Goal: Obtain resource: Obtain resource

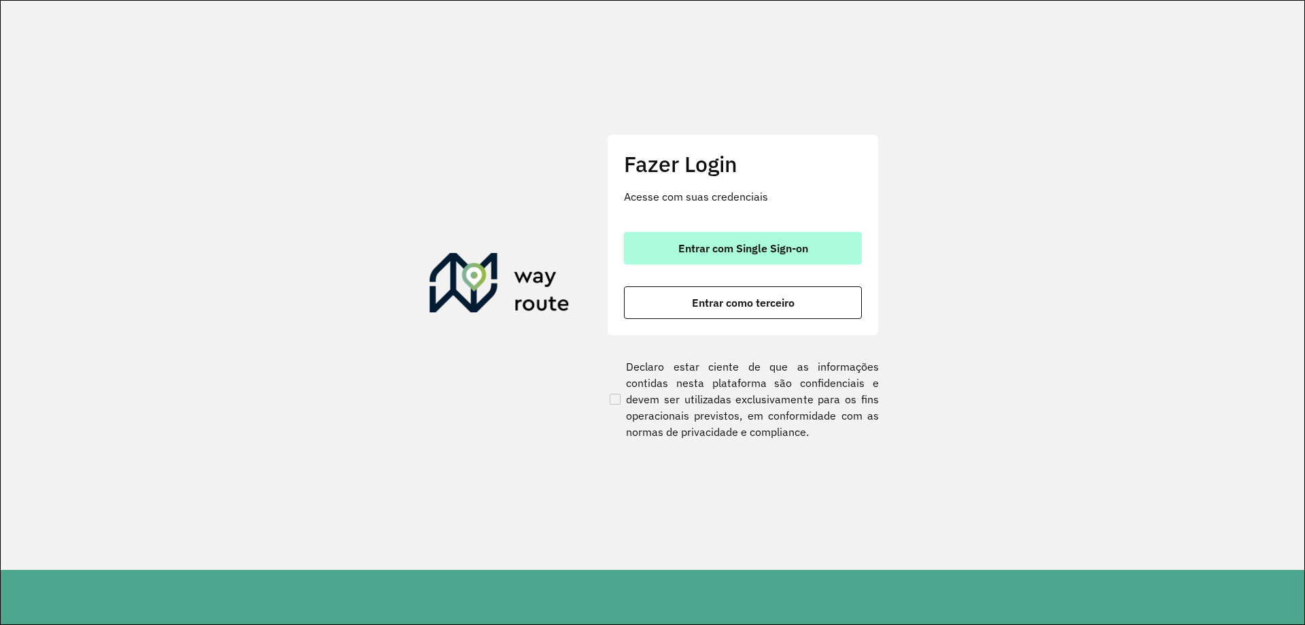
click at [792, 255] on button "Entrar com Single Sign-on" at bounding box center [743, 248] width 238 height 33
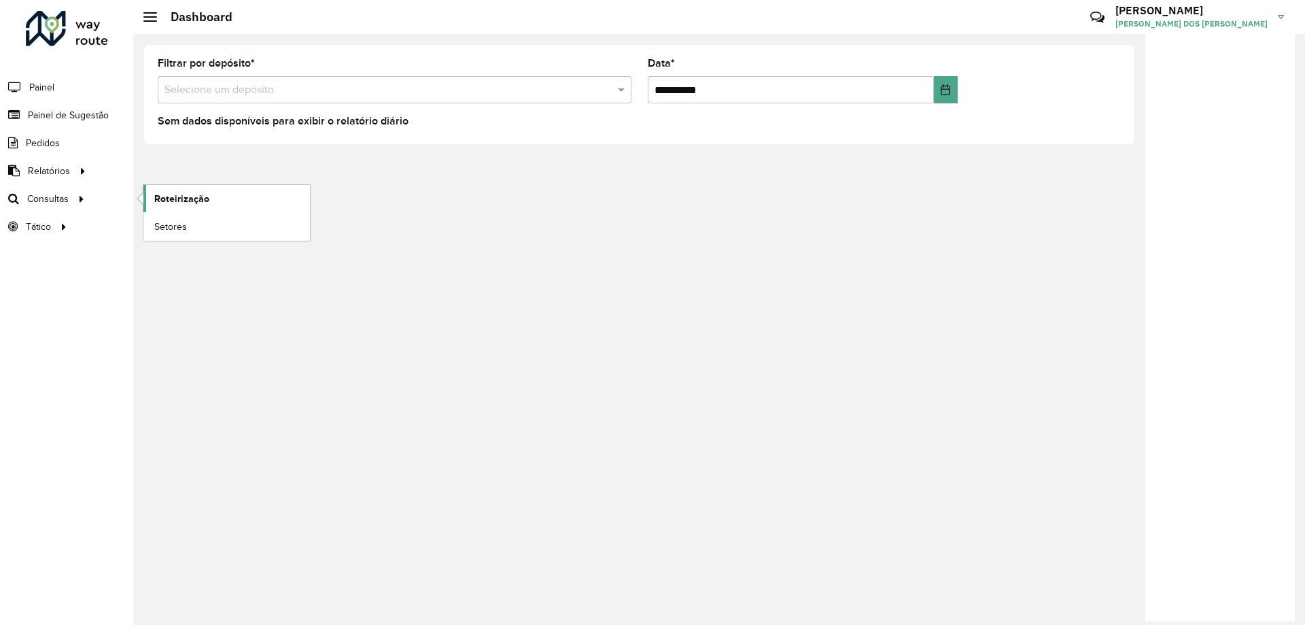
click at [184, 201] on span "Roteirização" at bounding box center [181, 199] width 55 height 14
click at [175, 225] on span "Setores" at bounding box center [170, 227] width 33 height 14
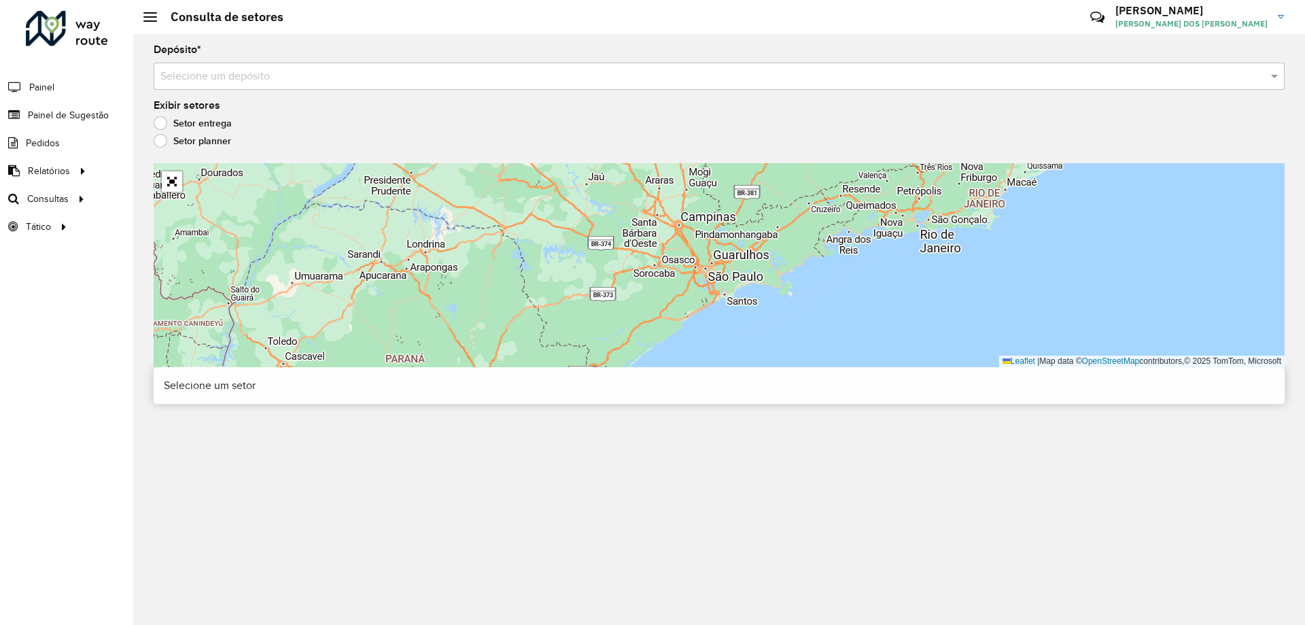
click at [285, 75] on input "text" at bounding box center [705, 77] width 1090 height 16
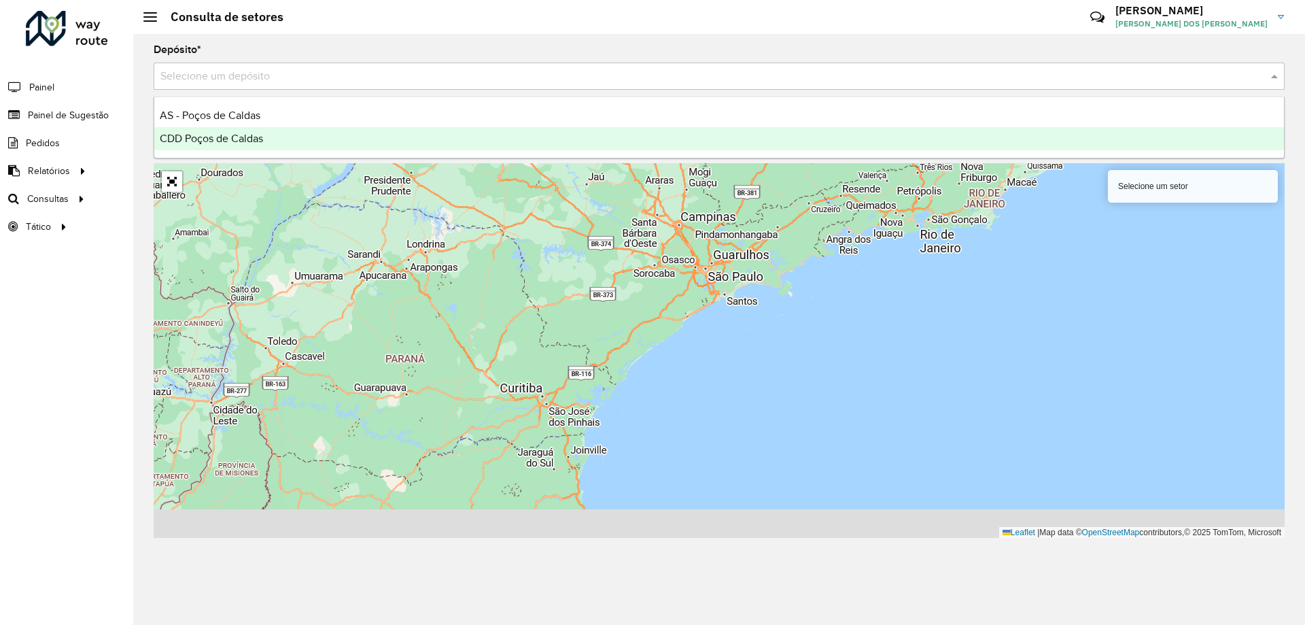
click at [279, 133] on div "CDD Poços de Caldas" at bounding box center [719, 138] width 1130 height 23
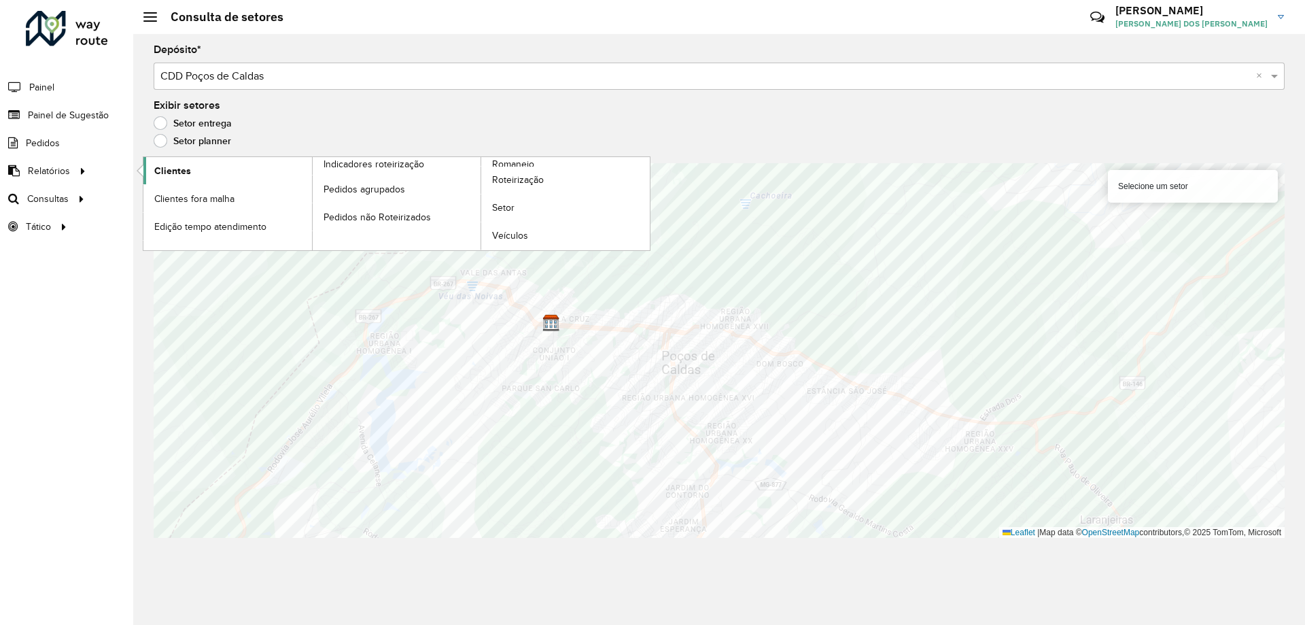
click at [219, 176] on link "Clientes" at bounding box center [227, 170] width 169 height 27
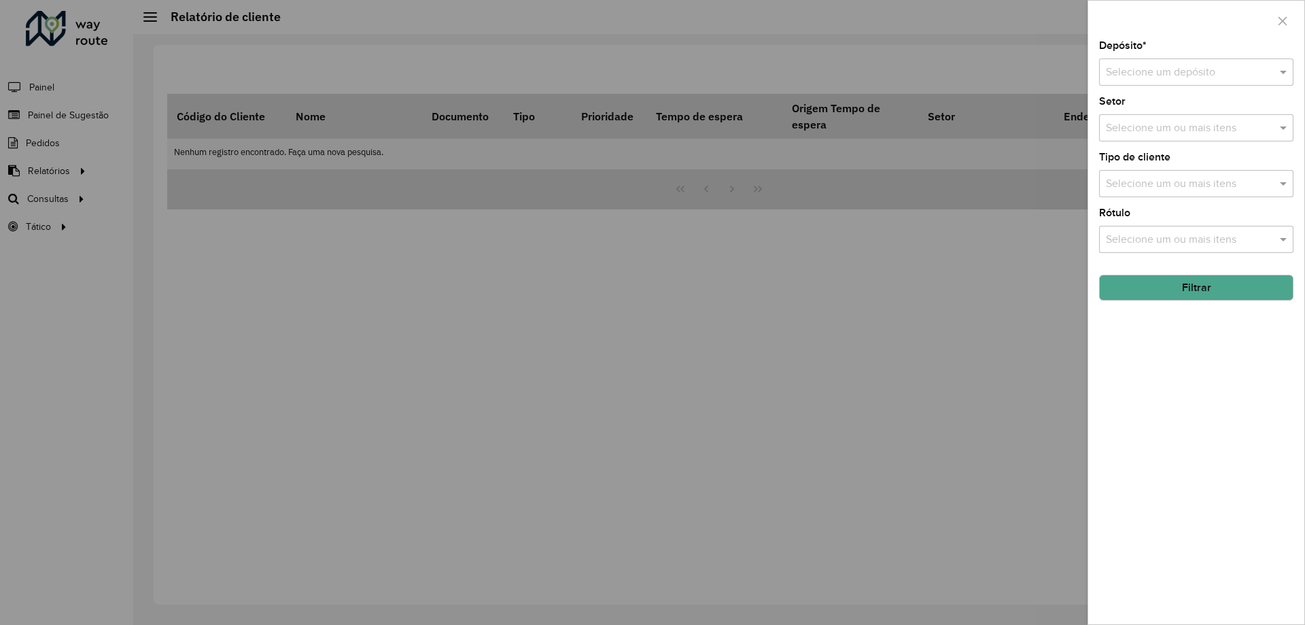
click at [1226, 71] on input "text" at bounding box center [1183, 73] width 154 height 16
click at [1159, 141] on div "CDD Poços de Caldas" at bounding box center [1196, 134] width 193 height 23
click at [1168, 238] on input "text" at bounding box center [1189, 240] width 174 height 16
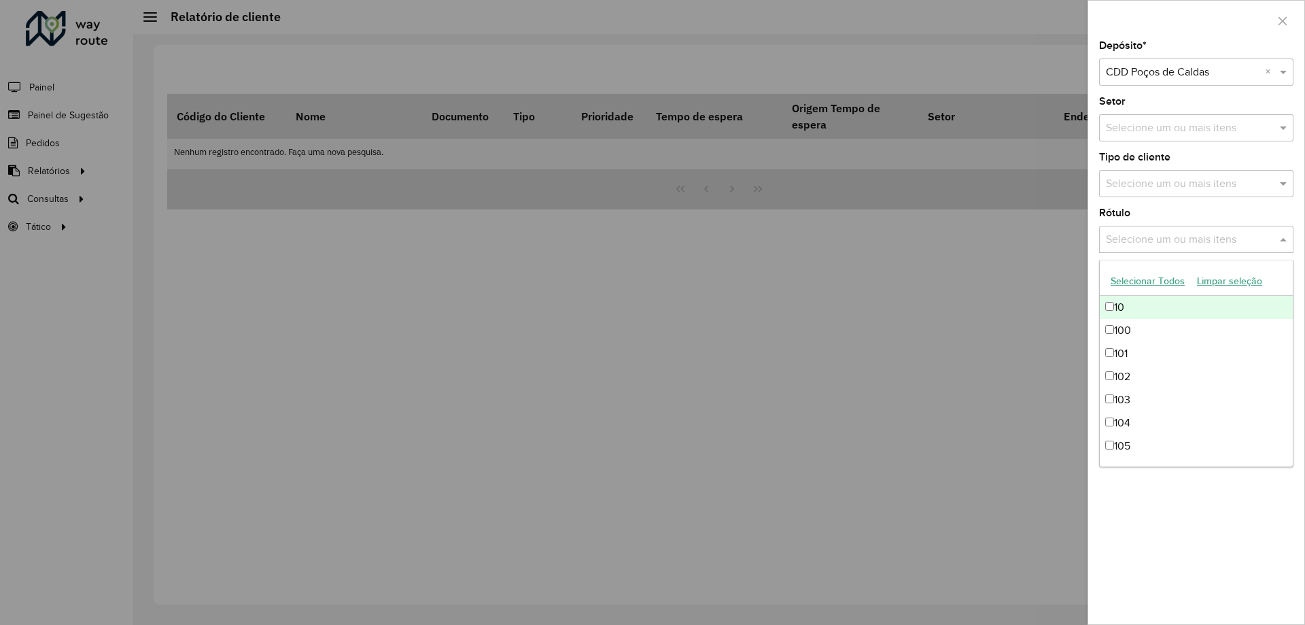
click at [1027, 268] on div at bounding box center [652, 312] width 1305 height 625
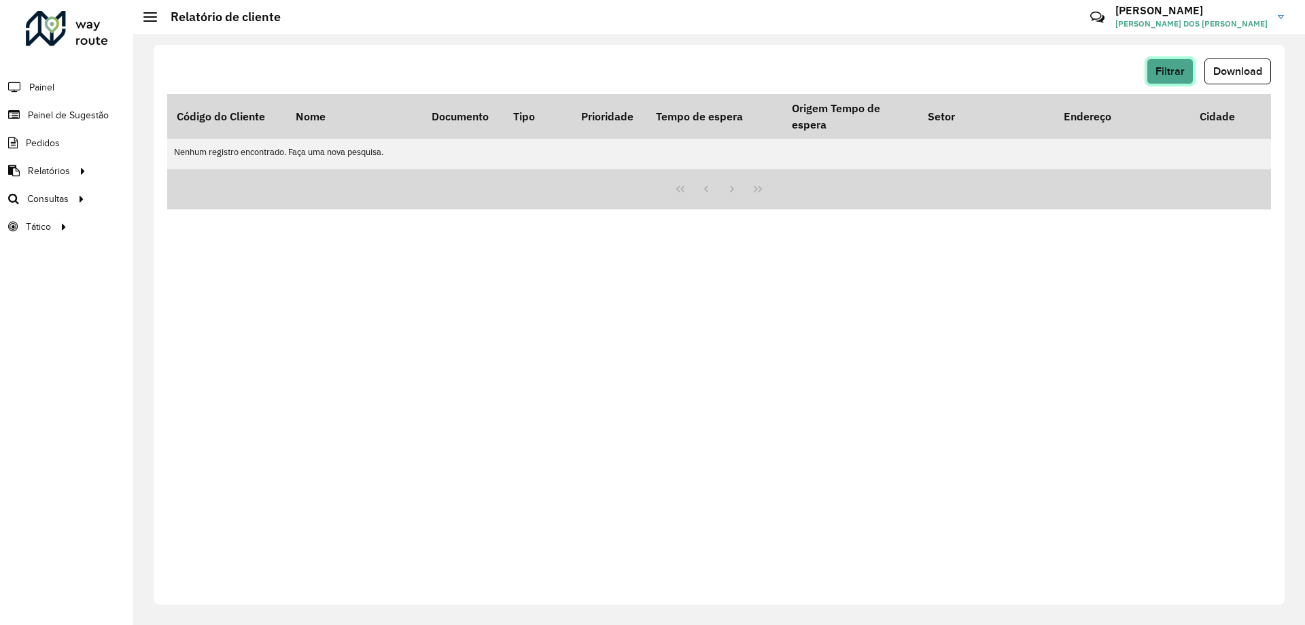
click at [1168, 68] on span "Filtrar" at bounding box center [1169, 71] width 29 height 12
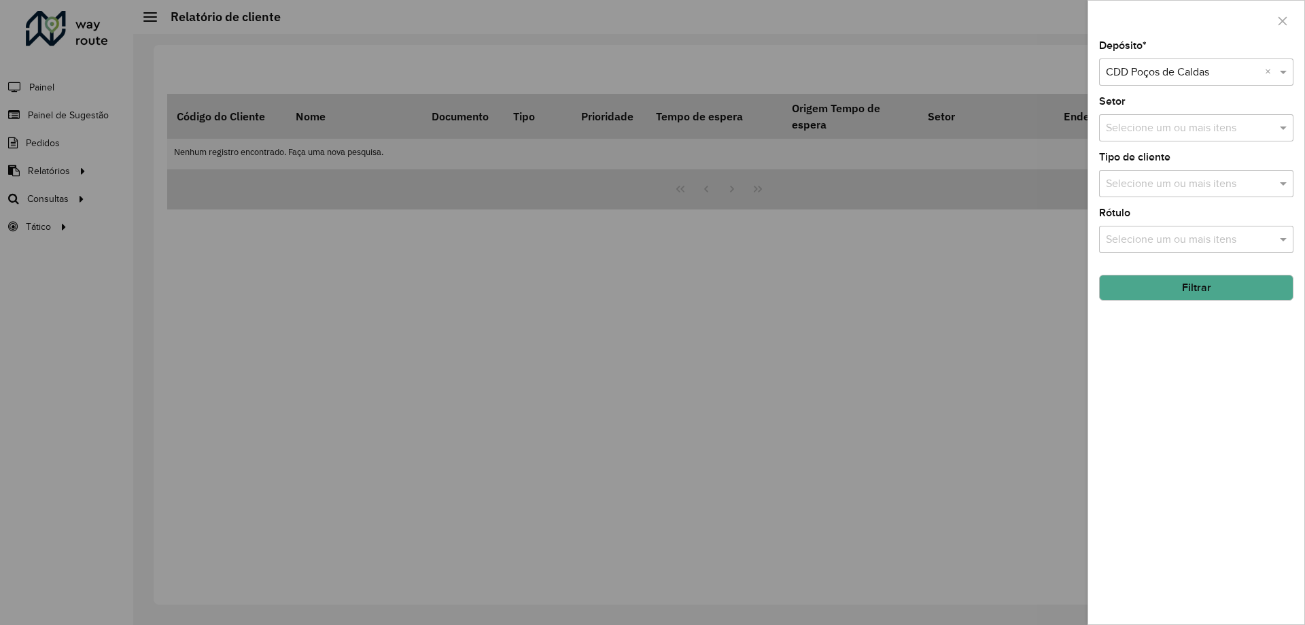
click at [1181, 75] on input "text" at bounding box center [1183, 73] width 154 height 16
click at [1020, 60] on div at bounding box center [652, 312] width 1305 height 625
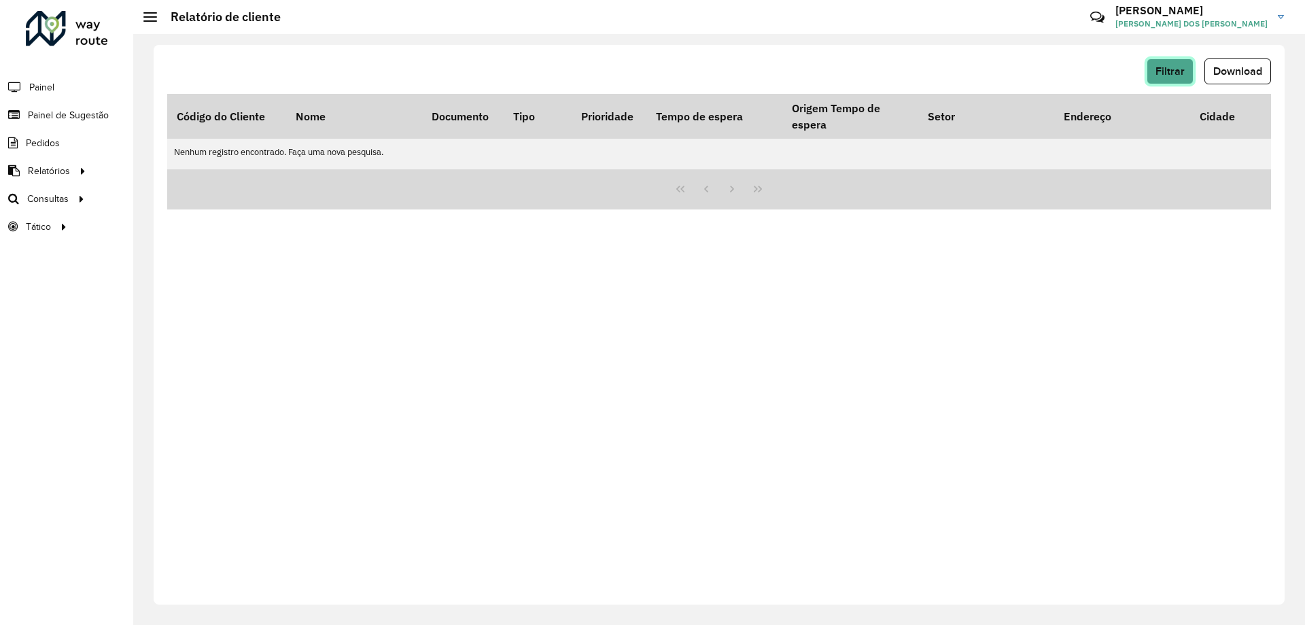
click at [1157, 76] on span "Filtrar" at bounding box center [1169, 71] width 29 height 12
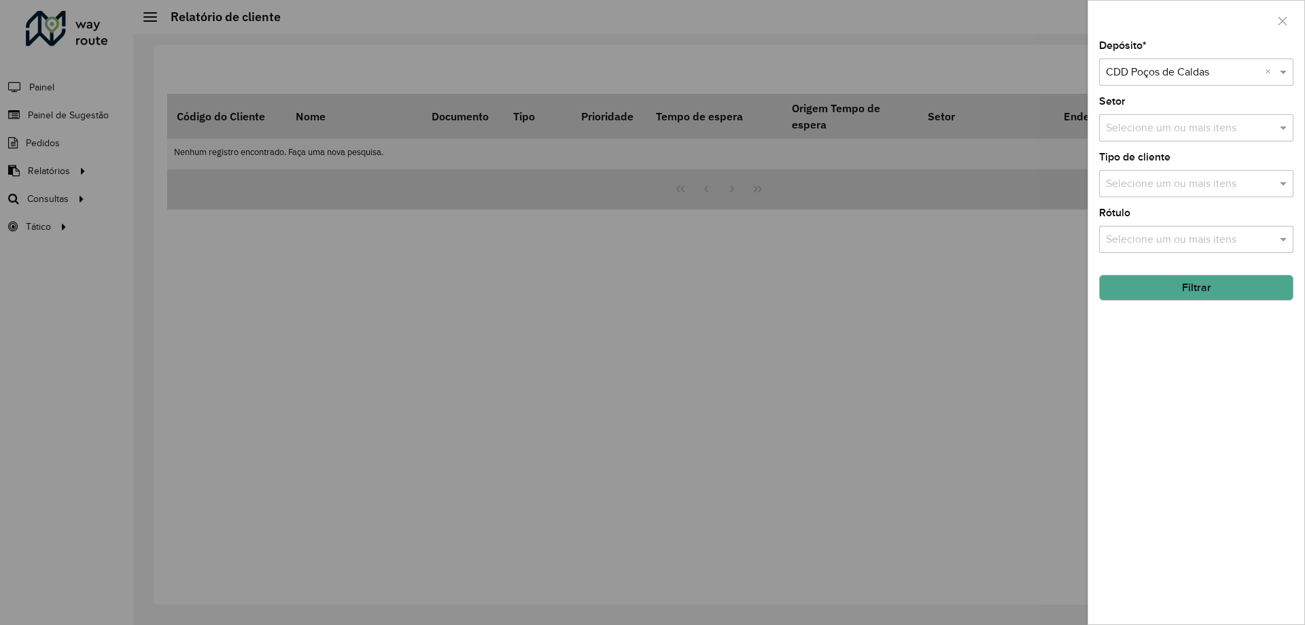
click at [1148, 232] on input "text" at bounding box center [1189, 240] width 174 height 16
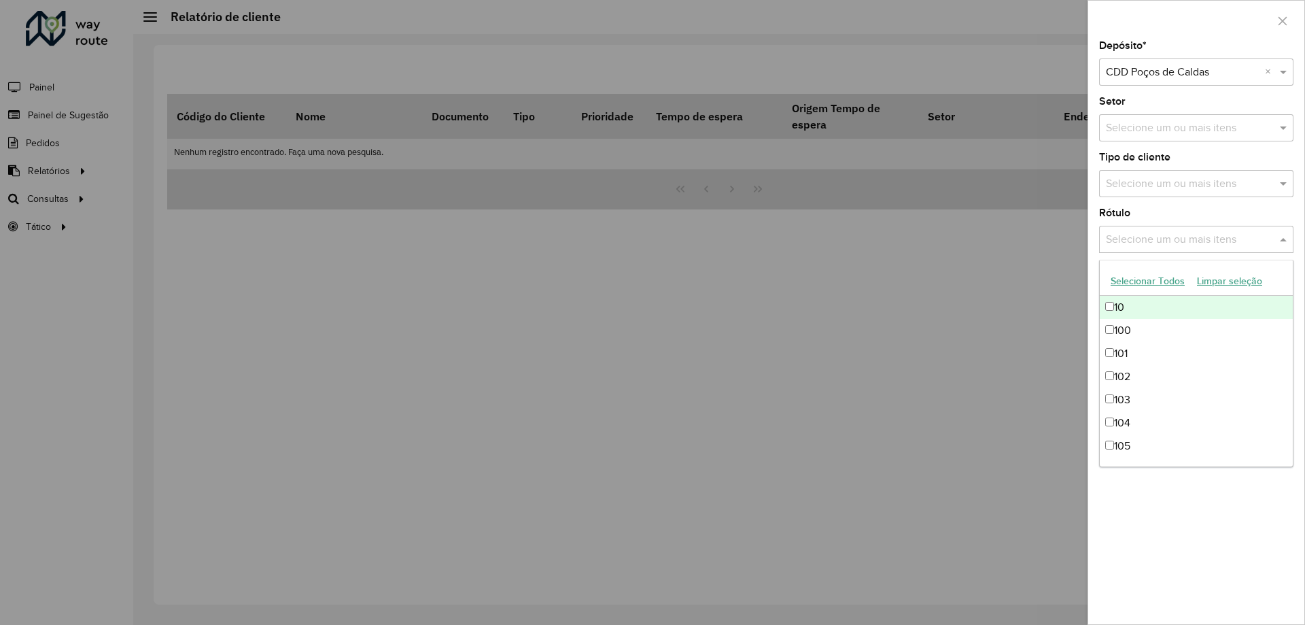
click at [1172, 196] on div "Selecione um ou mais itens" at bounding box center [1196, 183] width 194 height 27
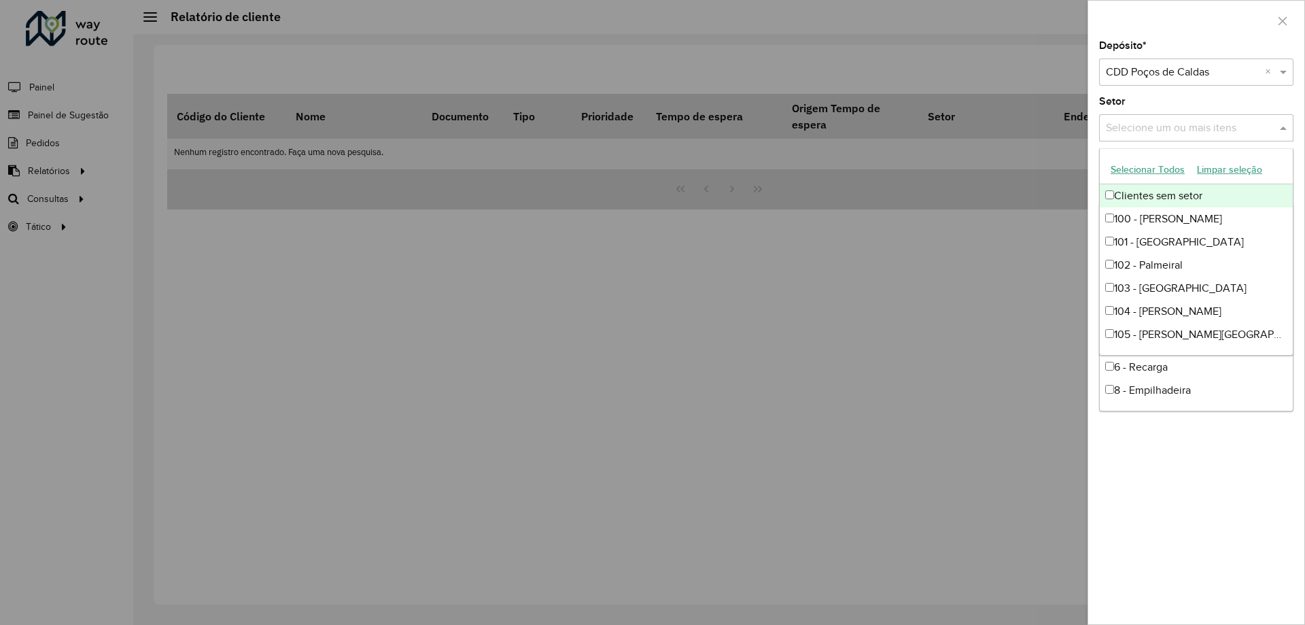
click at [1185, 135] on input "text" at bounding box center [1189, 128] width 174 height 16
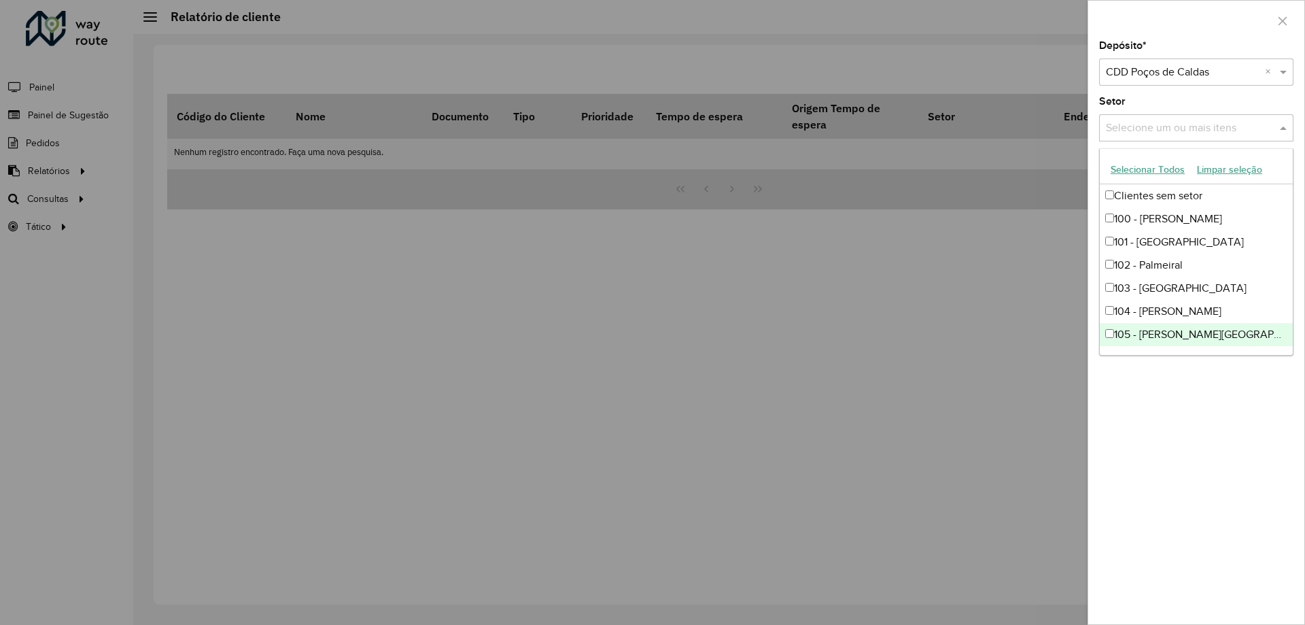
click at [1248, 428] on div "Depósito * Selecione um depósito × CDD Poços de Caldas × Setor Selecione um ou …" at bounding box center [1196, 332] width 216 height 583
click at [1221, 131] on input "text" at bounding box center [1189, 128] width 174 height 16
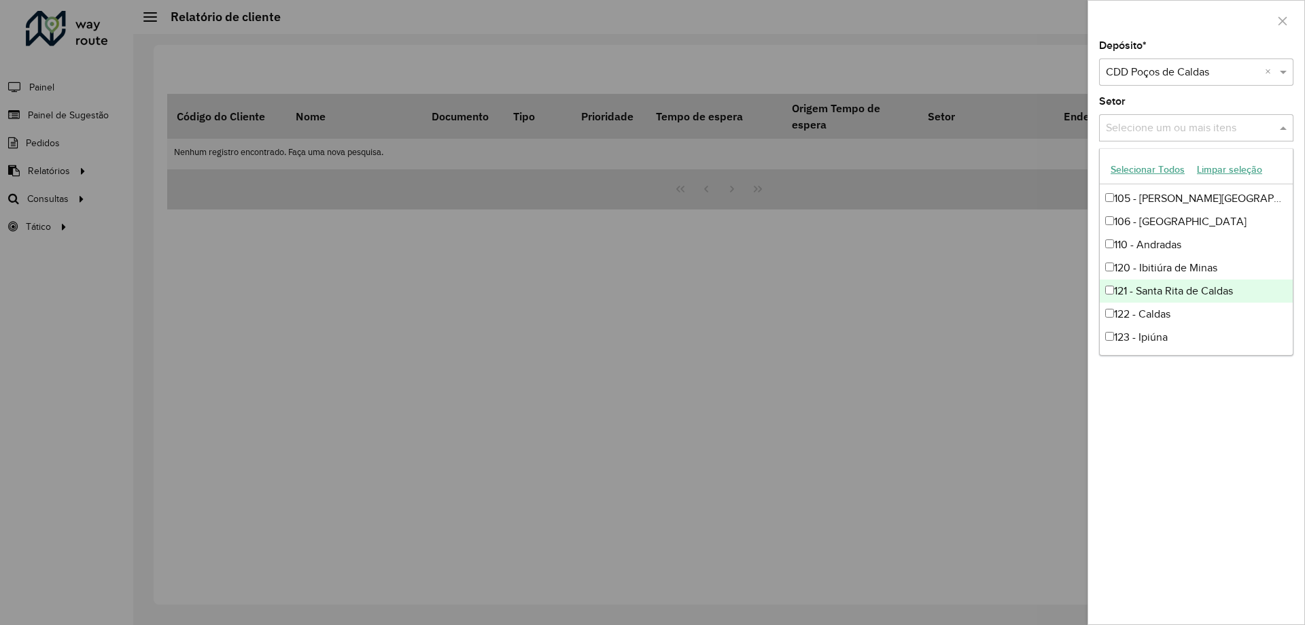
scroll to position [204, 0]
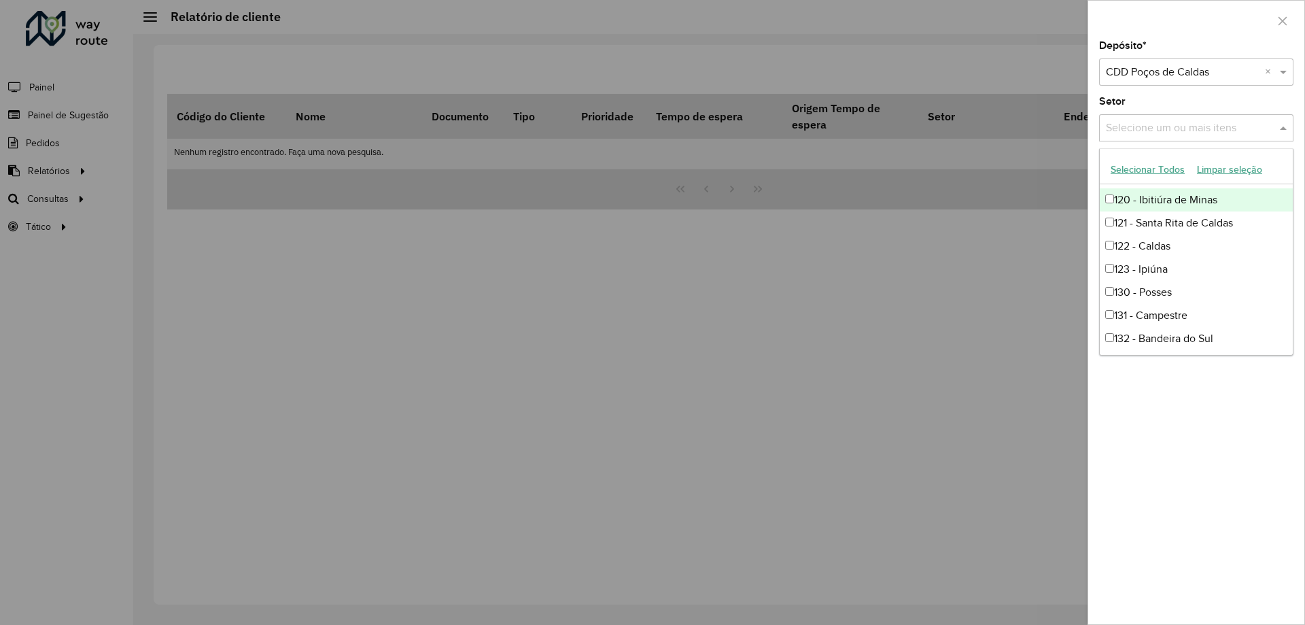
click at [1181, 99] on div "Setor Selecione um ou mais itens" at bounding box center [1196, 119] width 194 height 45
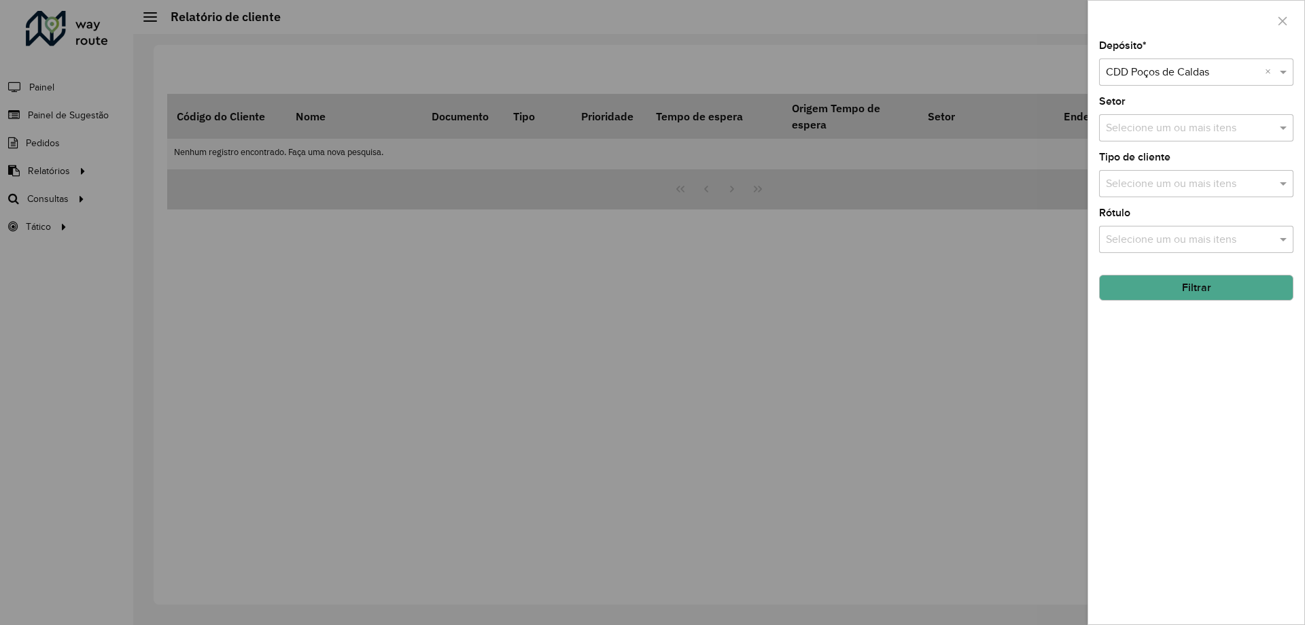
click at [1172, 190] on input "text" at bounding box center [1189, 184] width 174 height 16
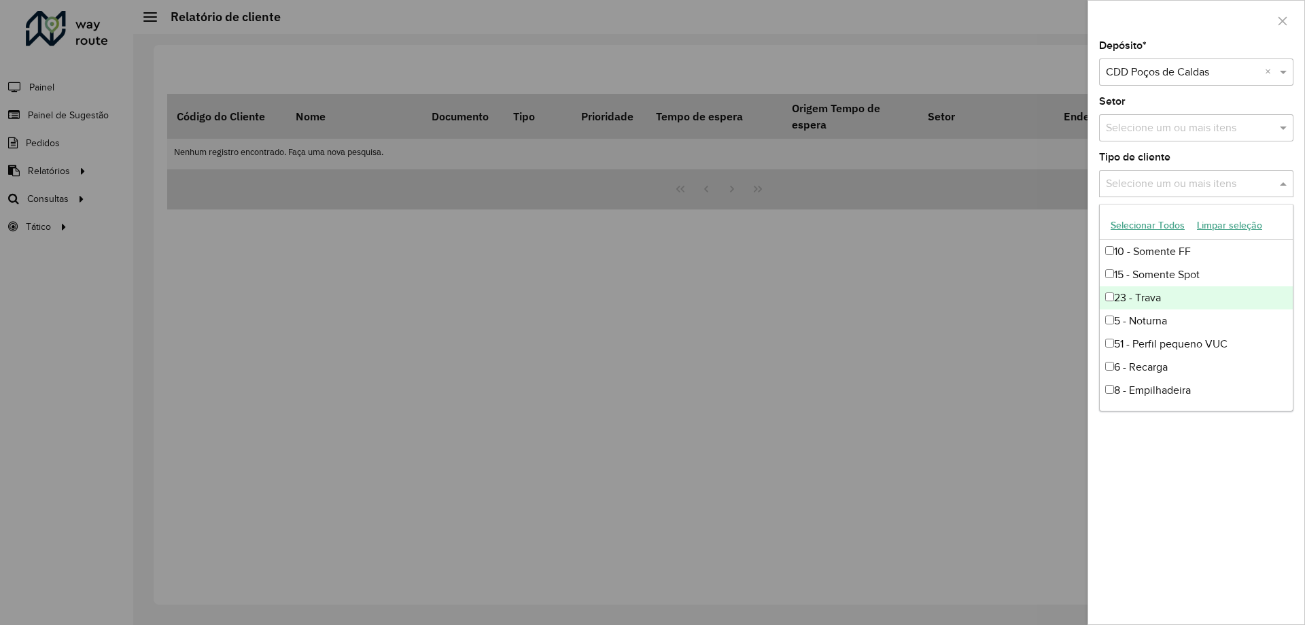
scroll to position [68, 0]
click at [1186, 324] on div "8 - Empilhadeira" at bounding box center [1196, 322] width 193 height 23
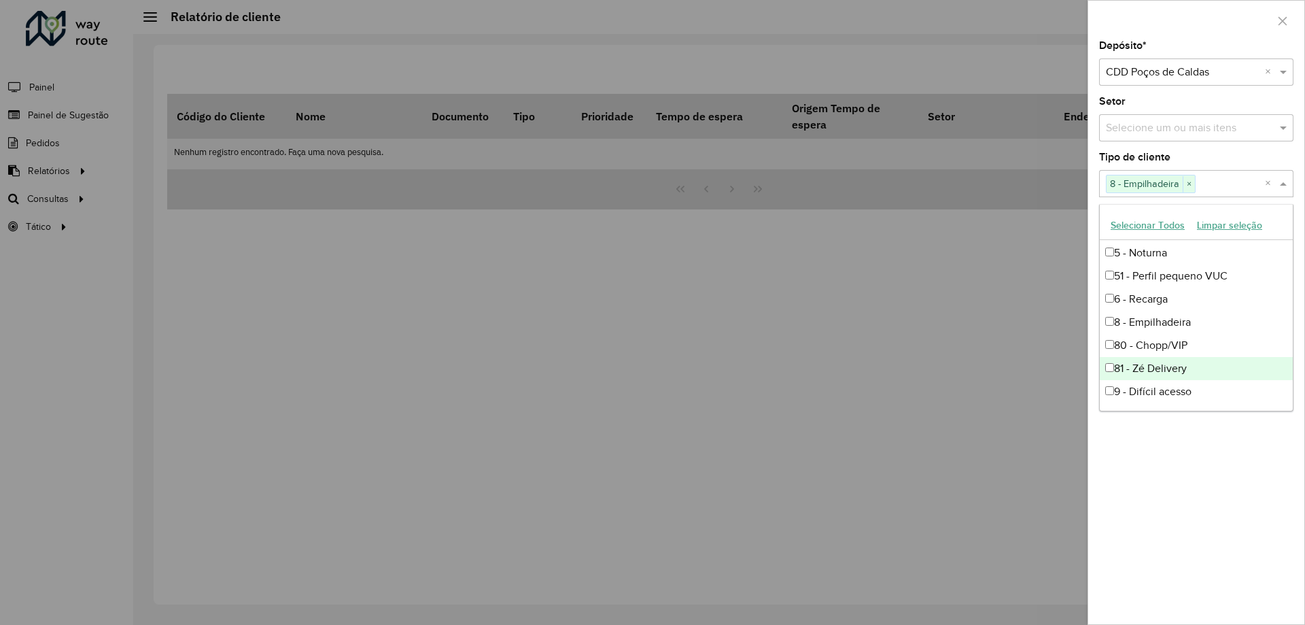
click at [1230, 426] on div "Depósito * Selecione um depósito × CDD Poços de Caldas × Setor Selecione um ou …" at bounding box center [1196, 332] width 216 height 583
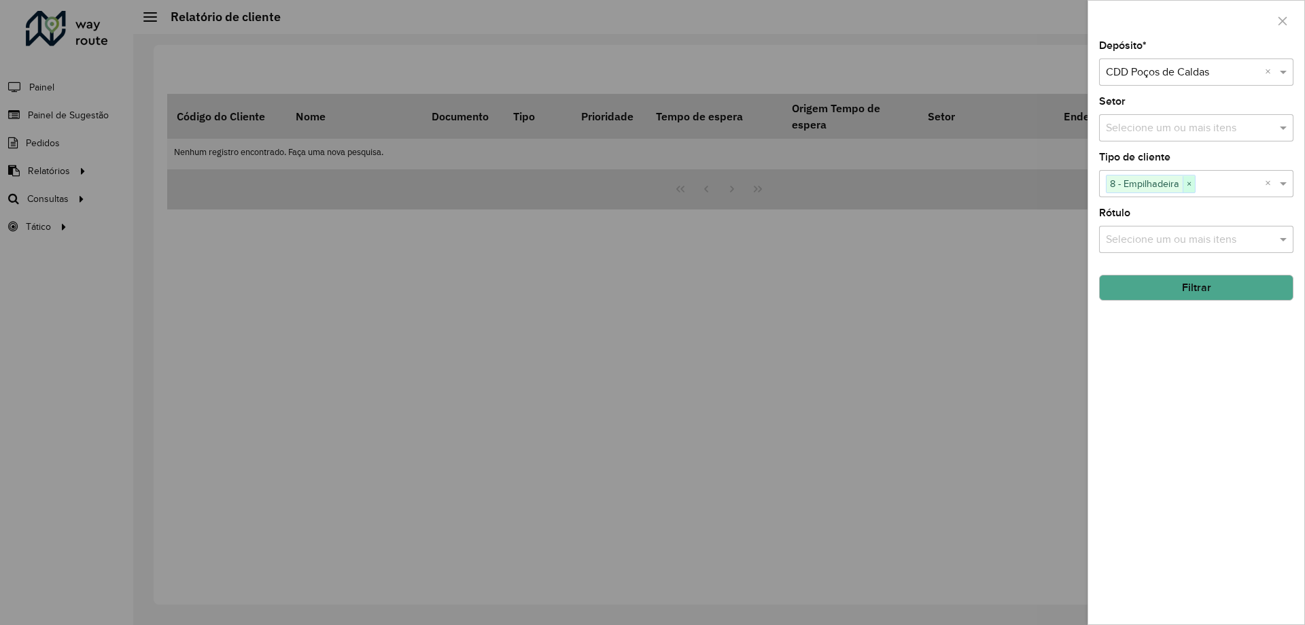
click at [1190, 184] on span "×" at bounding box center [1189, 184] width 12 height 16
click at [1174, 286] on button "Filtrar" at bounding box center [1196, 288] width 194 height 26
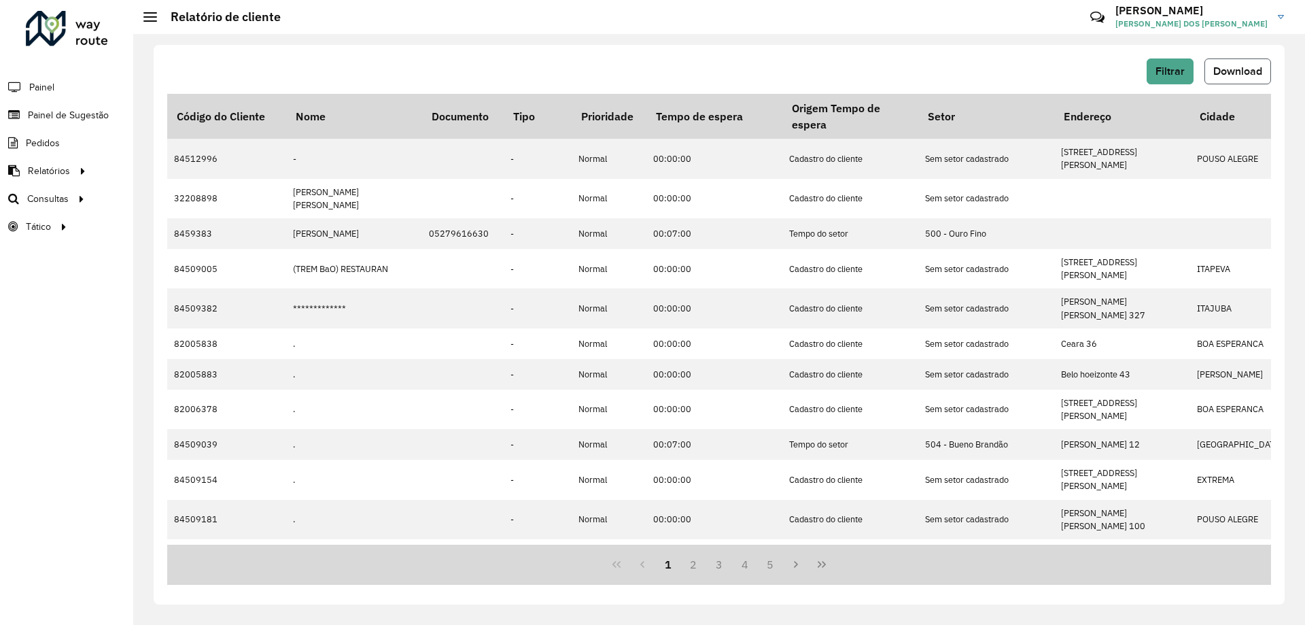
click at [1237, 78] on button "Download" at bounding box center [1237, 71] width 67 height 26
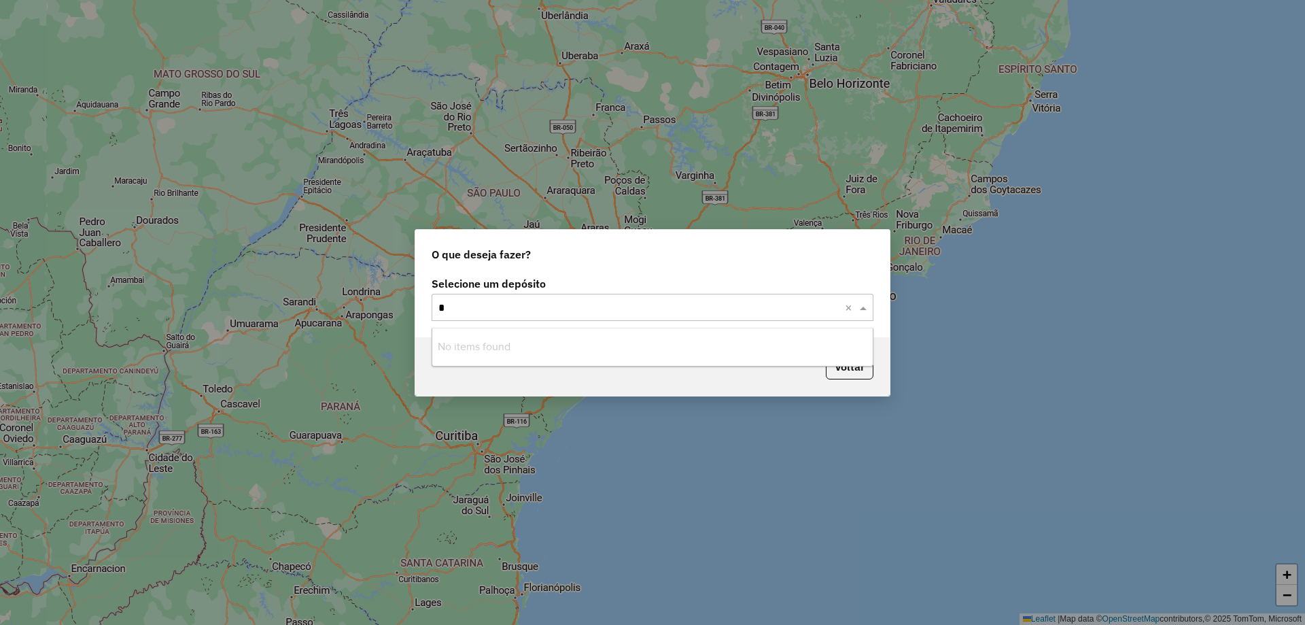
type input "*"
